Goal: Transaction & Acquisition: Download file/media

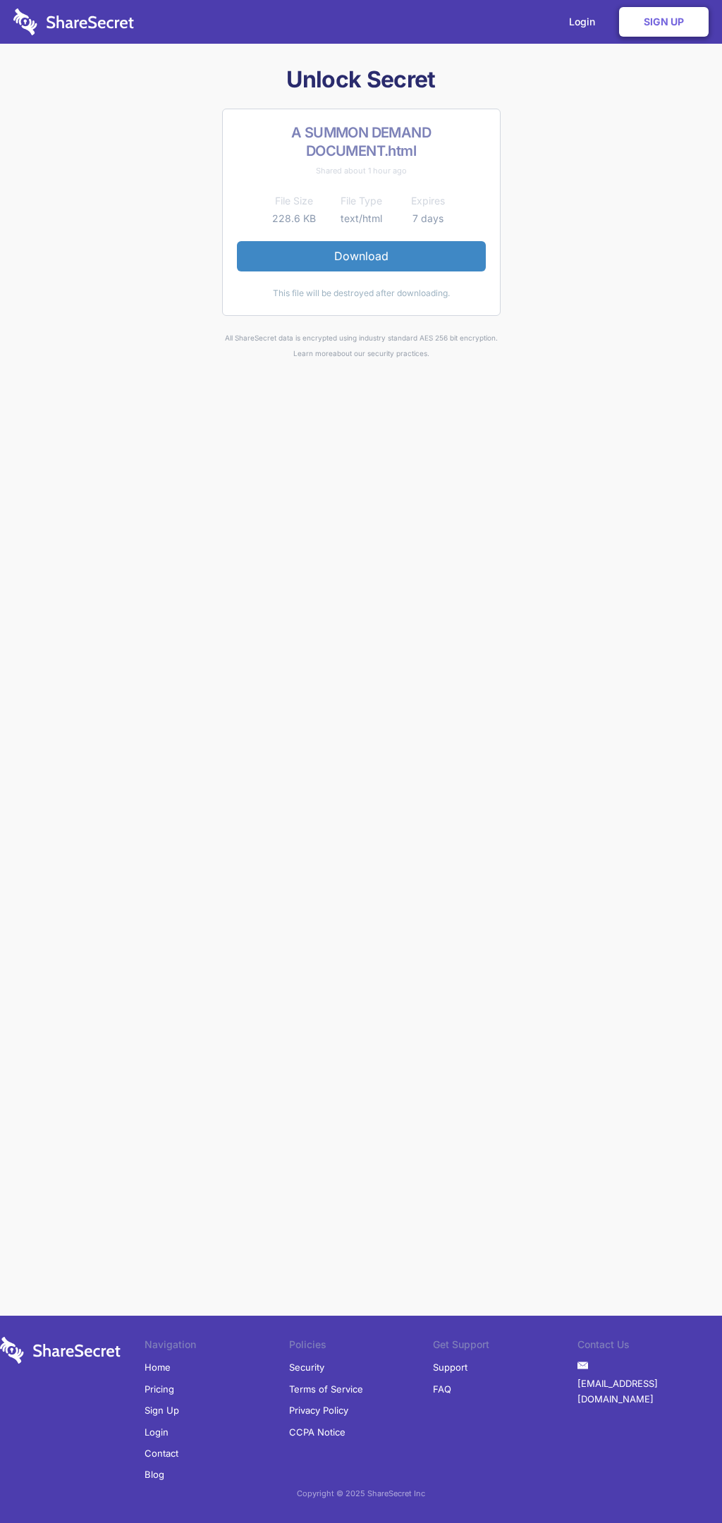
click at [361, 256] on link "Download" at bounding box center [361, 256] width 249 height 30
